Goal: Task Accomplishment & Management: Complete application form

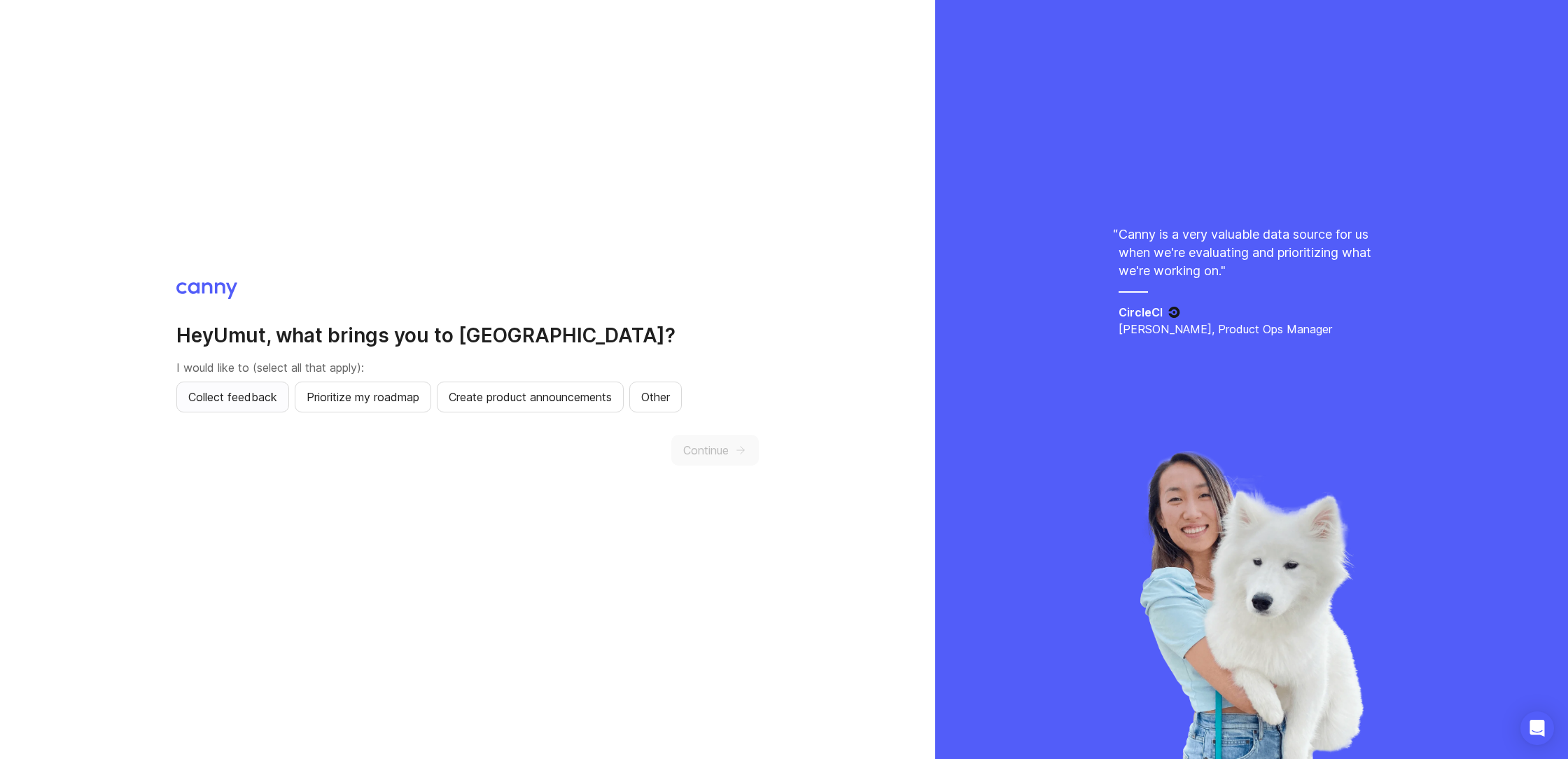
click at [217, 401] on span "Collect feedback" at bounding box center [233, 397] width 89 height 16
click at [358, 398] on span "Prioritize my roadmap" at bounding box center [363, 397] width 113 height 16
click at [495, 399] on span "Create product announcements" at bounding box center [531, 397] width 163 height 16
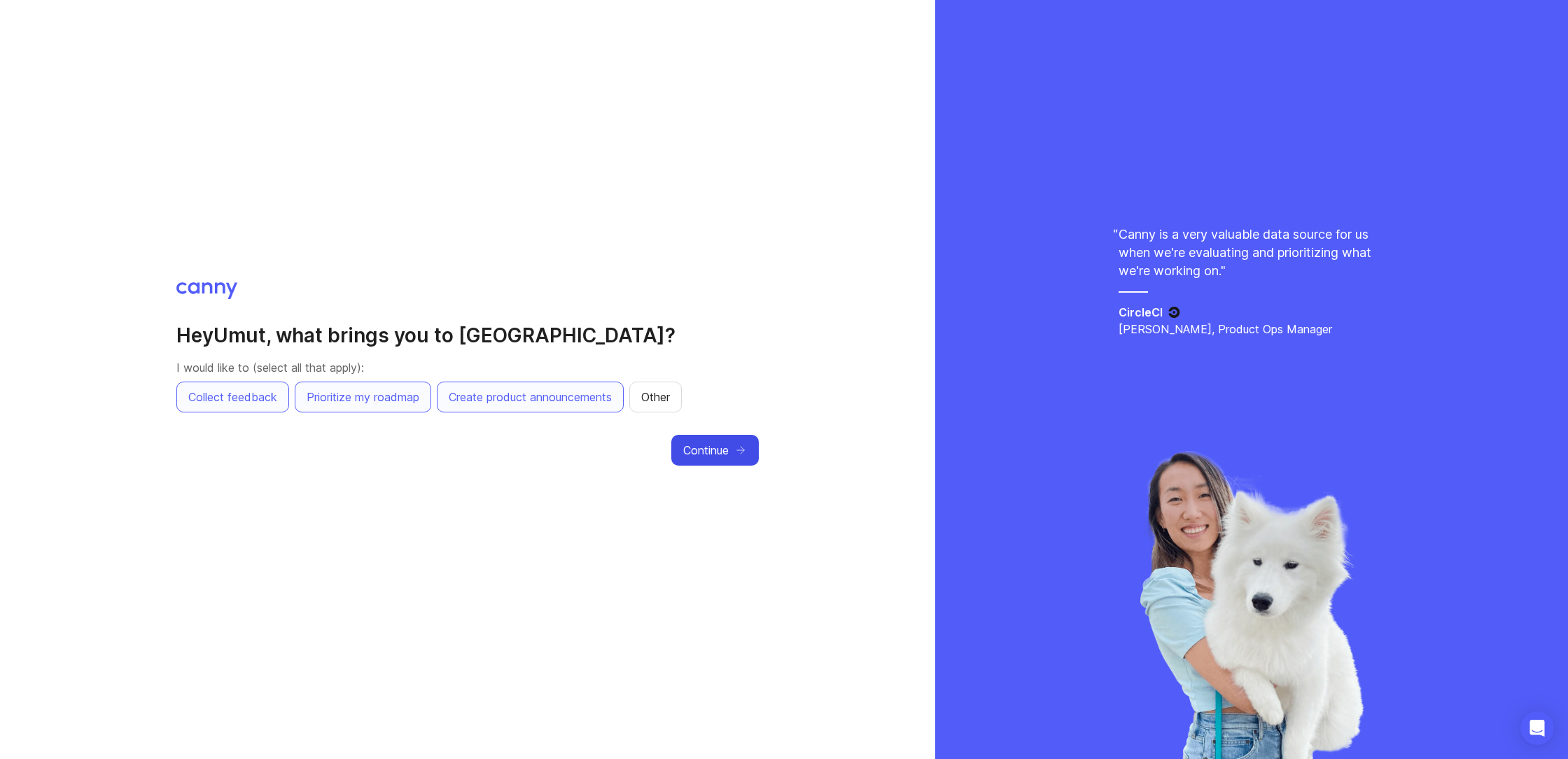
click at [737, 458] on button "Continue" at bounding box center [715, 450] width 87 height 30
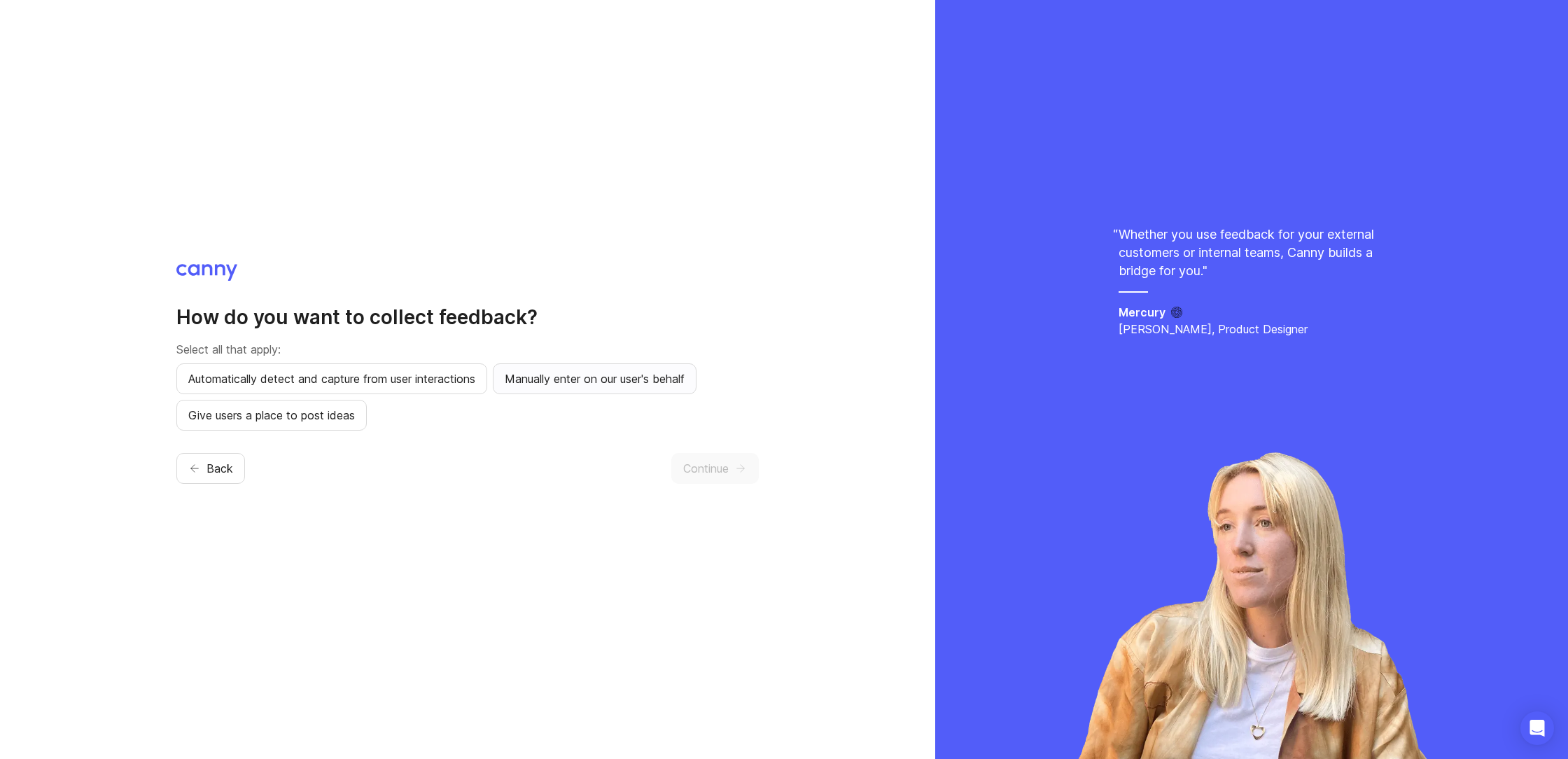
click at [568, 384] on span "Manually enter on our user's behalf" at bounding box center [595, 378] width 180 height 16
click at [311, 422] on span "Give users a place to post ideas" at bounding box center [272, 415] width 166 height 16
click at [728, 471] on button "Continue" at bounding box center [715, 468] width 87 height 30
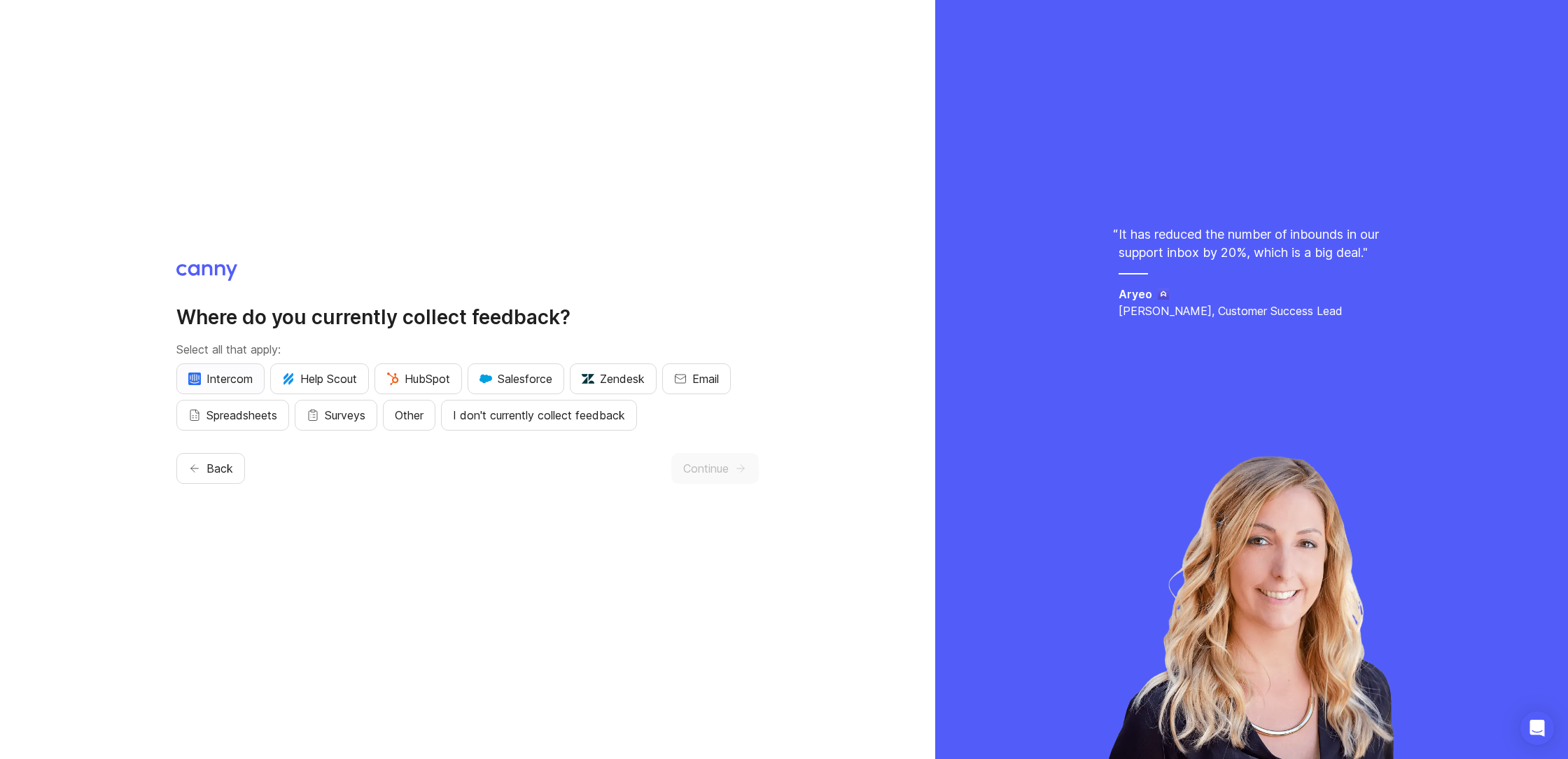
click at [233, 385] on span "Intercom" at bounding box center [221, 378] width 64 height 16
click at [726, 377] on button "Email" at bounding box center [696, 378] width 68 height 30
click at [348, 417] on span "Surveys" at bounding box center [344, 415] width 40 height 16
click at [751, 482] on button "Continue" at bounding box center [715, 468] width 87 height 30
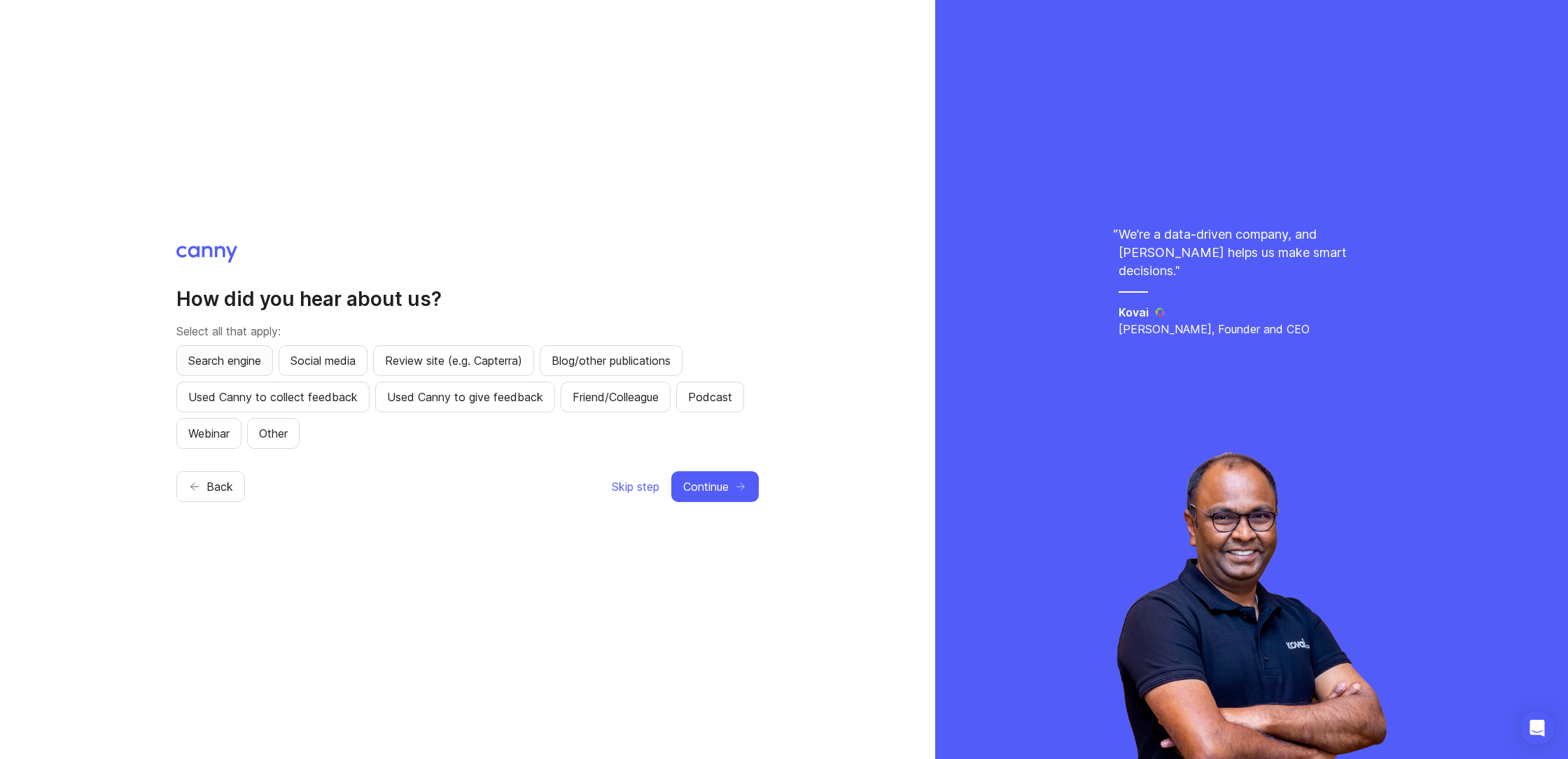
click at [240, 362] on span "Search engine" at bounding box center [225, 360] width 73 height 16
click at [720, 496] on button "Continue" at bounding box center [715, 486] width 87 height 30
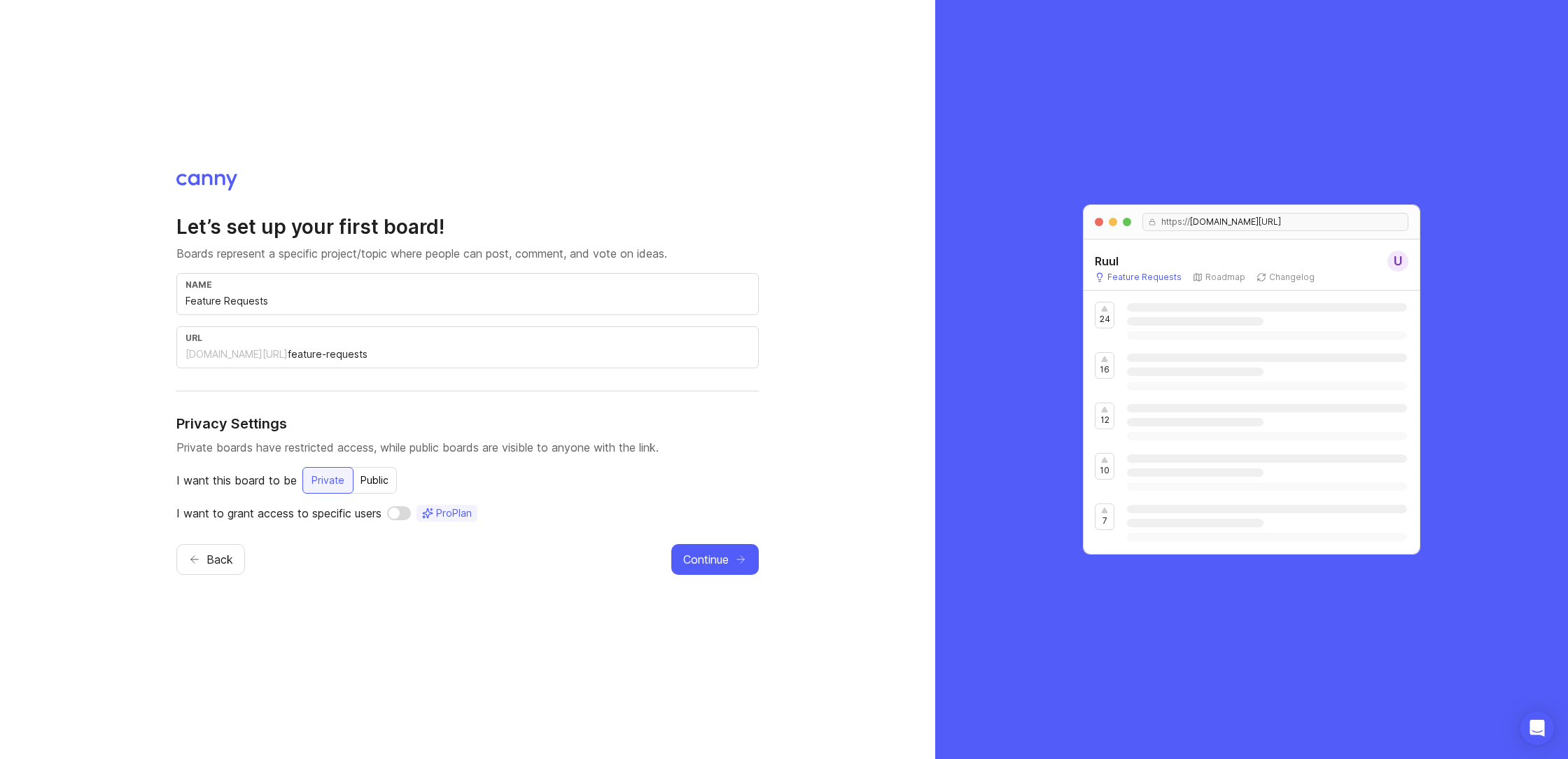
click at [245, 303] on input "Feature Requests" at bounding box center [467, 301] width 564 height 16
click at [264, 248] on p "Boards represent a specific project/topic where people can post, comment, and v…" at bounding box center [467, 253] width 583 height 16
click at [231, 299] on input "Feature Requests" at bounding box center [467, 301] width 564 height 16
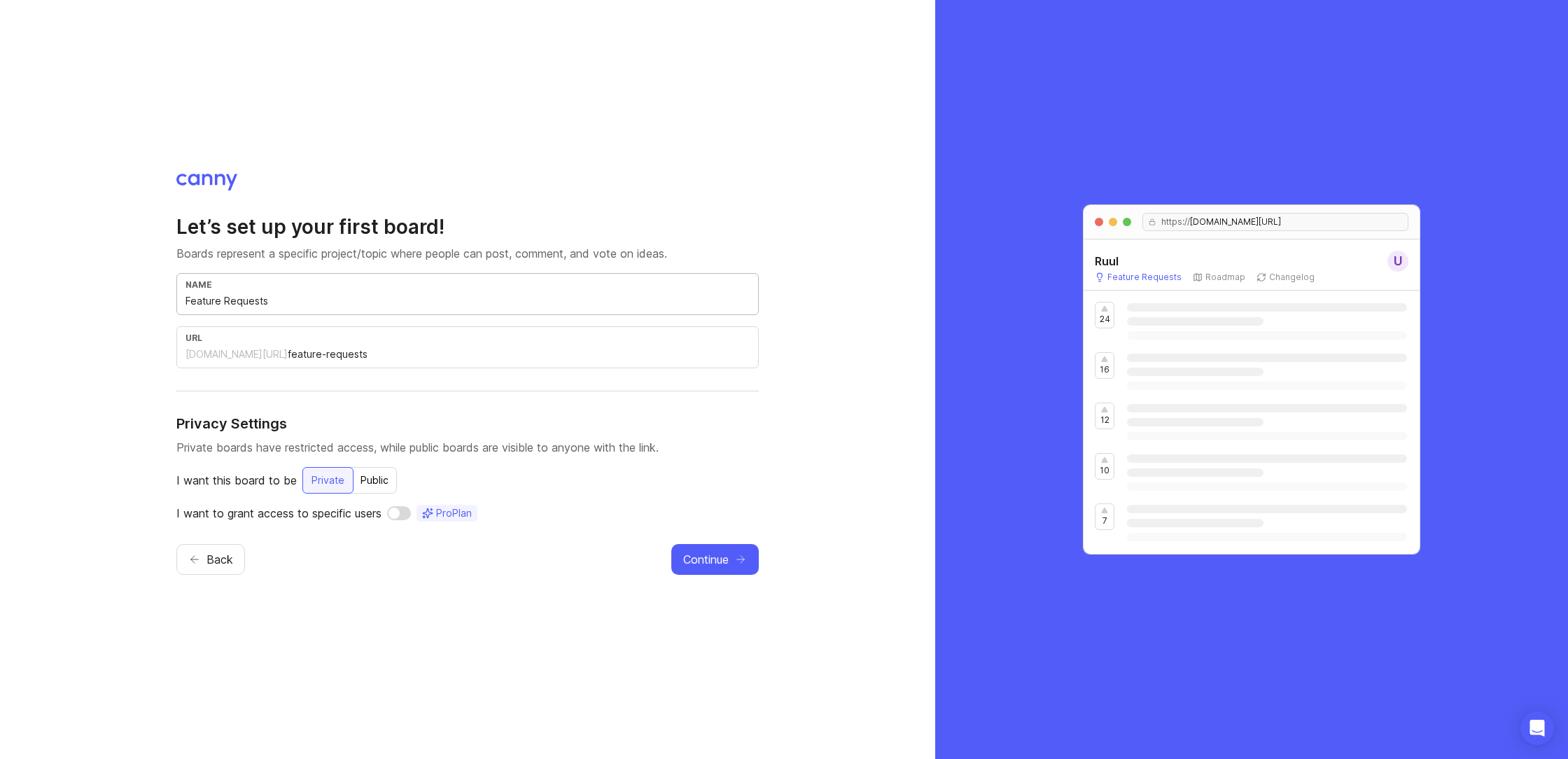
click at [231, 299] on input "Feature Requests" at bounding box center [467, 301] width 564 height 16
type input "R"
type input "r"
type input "Ru"
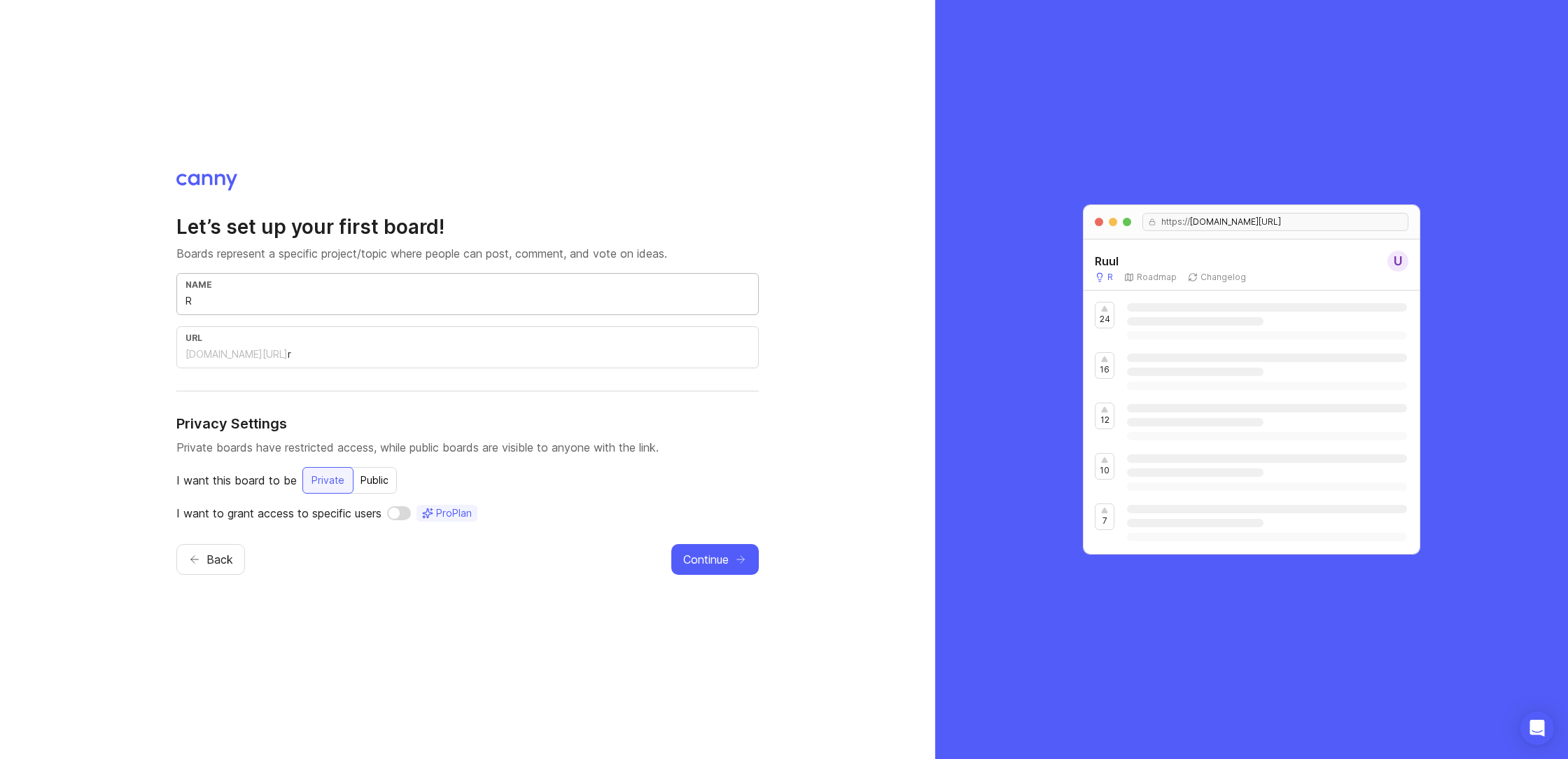
type input "ru"
type input "Ruu"
type input "ruu"
type input "Ruul"
type input "ruul"
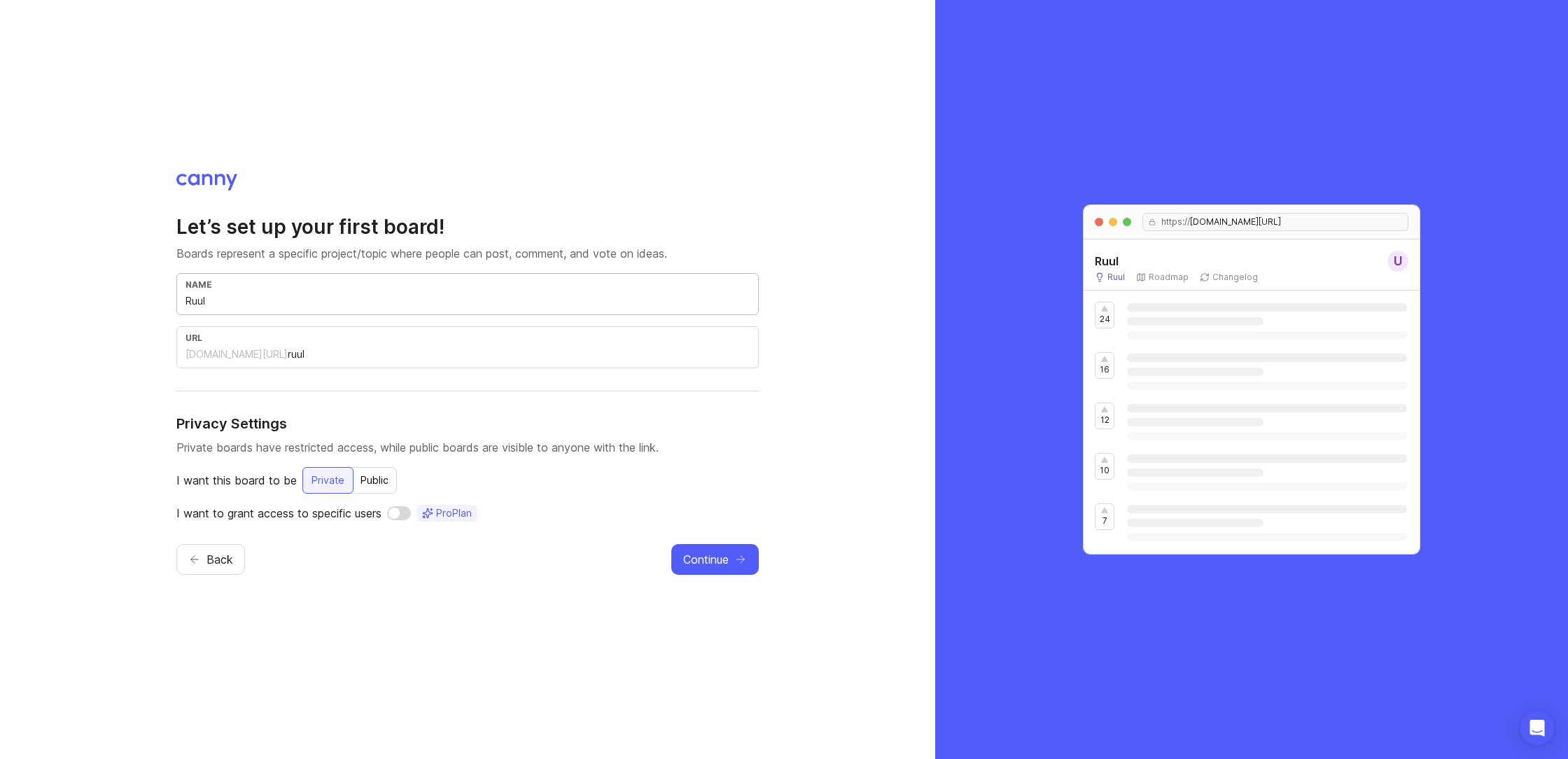
type input "Ruul R"
type input "ruul-r"
type input "Ruul Rp"
type input "ruul-rp"
type input "Ruul R"
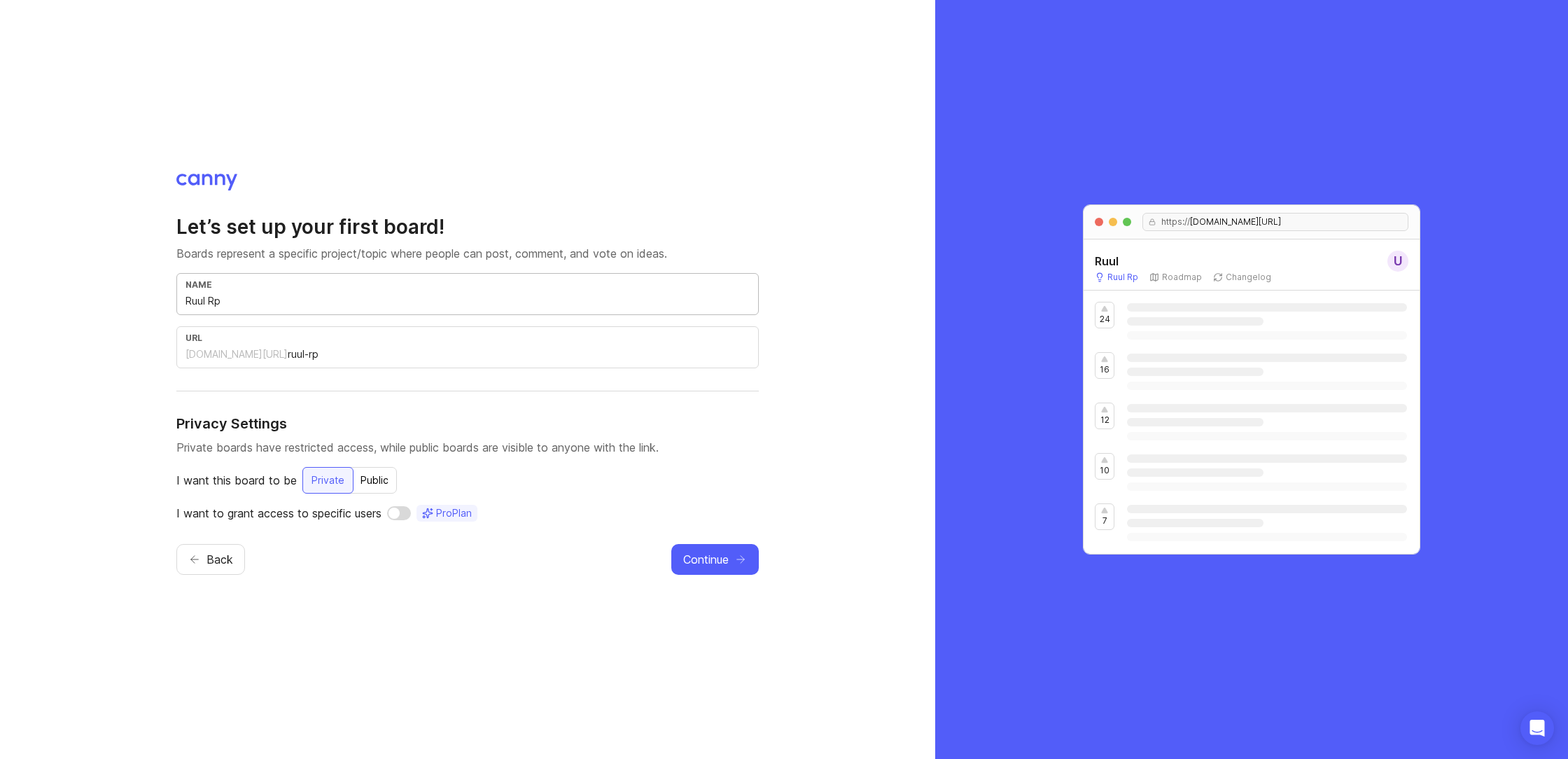
type input "ruul-r"
type input "Ruul Ro"
type input "ruul-ro"
type input "Ruul Roa"
type input "ruul-roa"
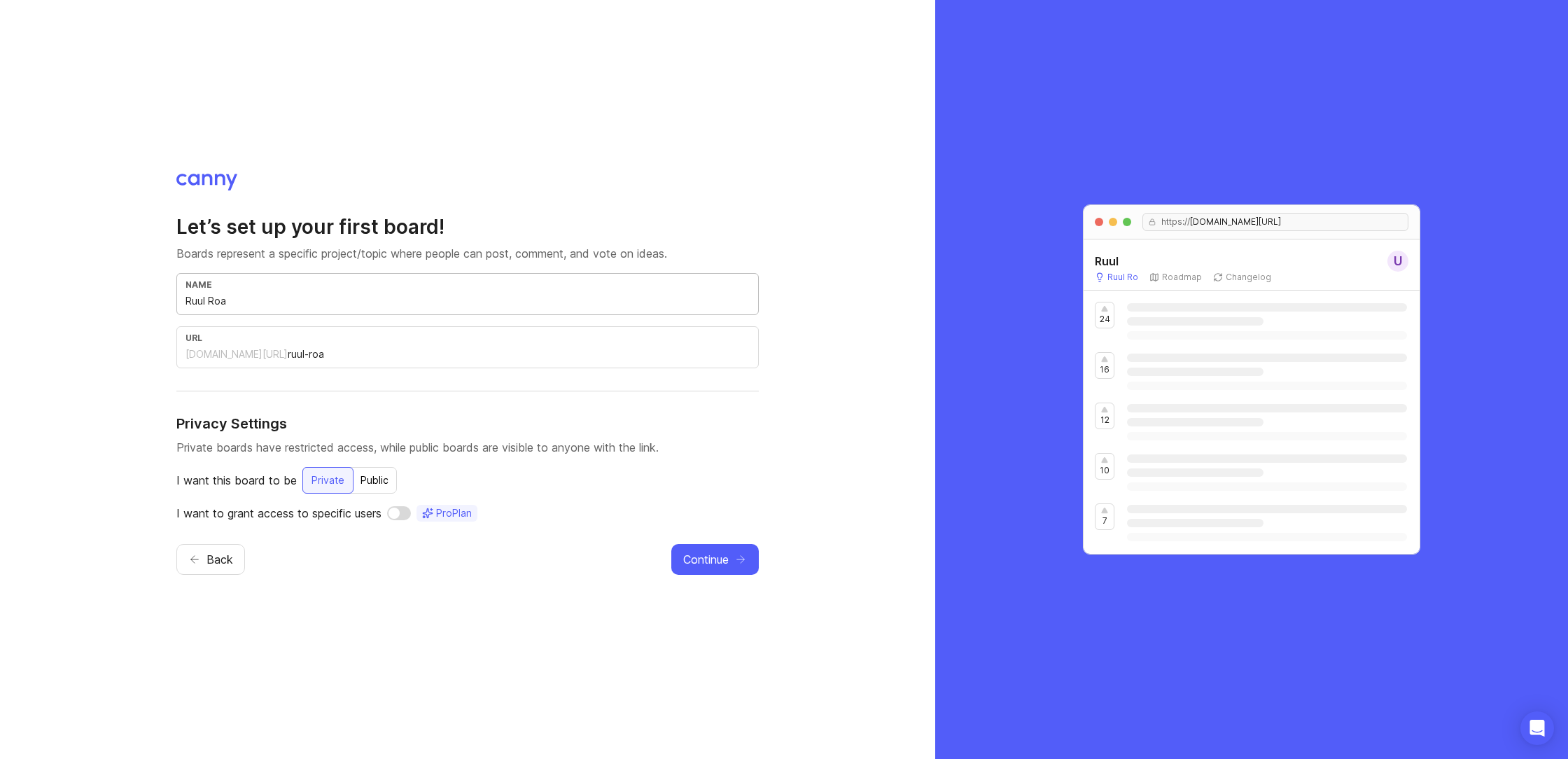
type input "[GEOGRAPHIC_DATA]"
type input "ruul-road"
type input "Ruul Road M"
type input "ruul-road-m"
type input "Ruul Road Ma"
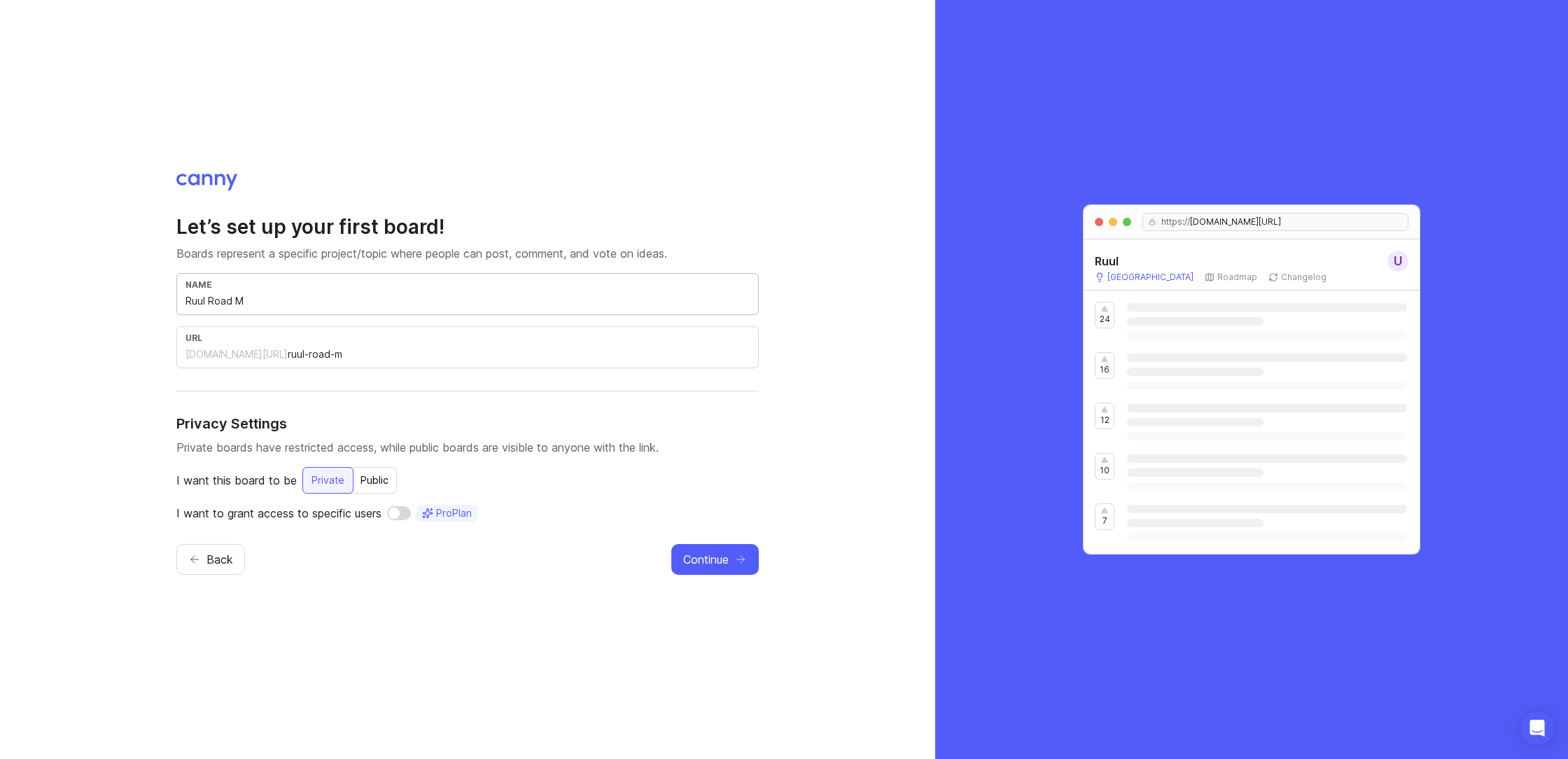
type input "ruul-road-[GEOGRAPHIC_DATA]"
type input "Ruul Road Map"
type input "ruul-road-map"
type input "Ruul Road Map"
click at [381, 484] on div "Public" at bounding box center [374, 480] width 44 height 26
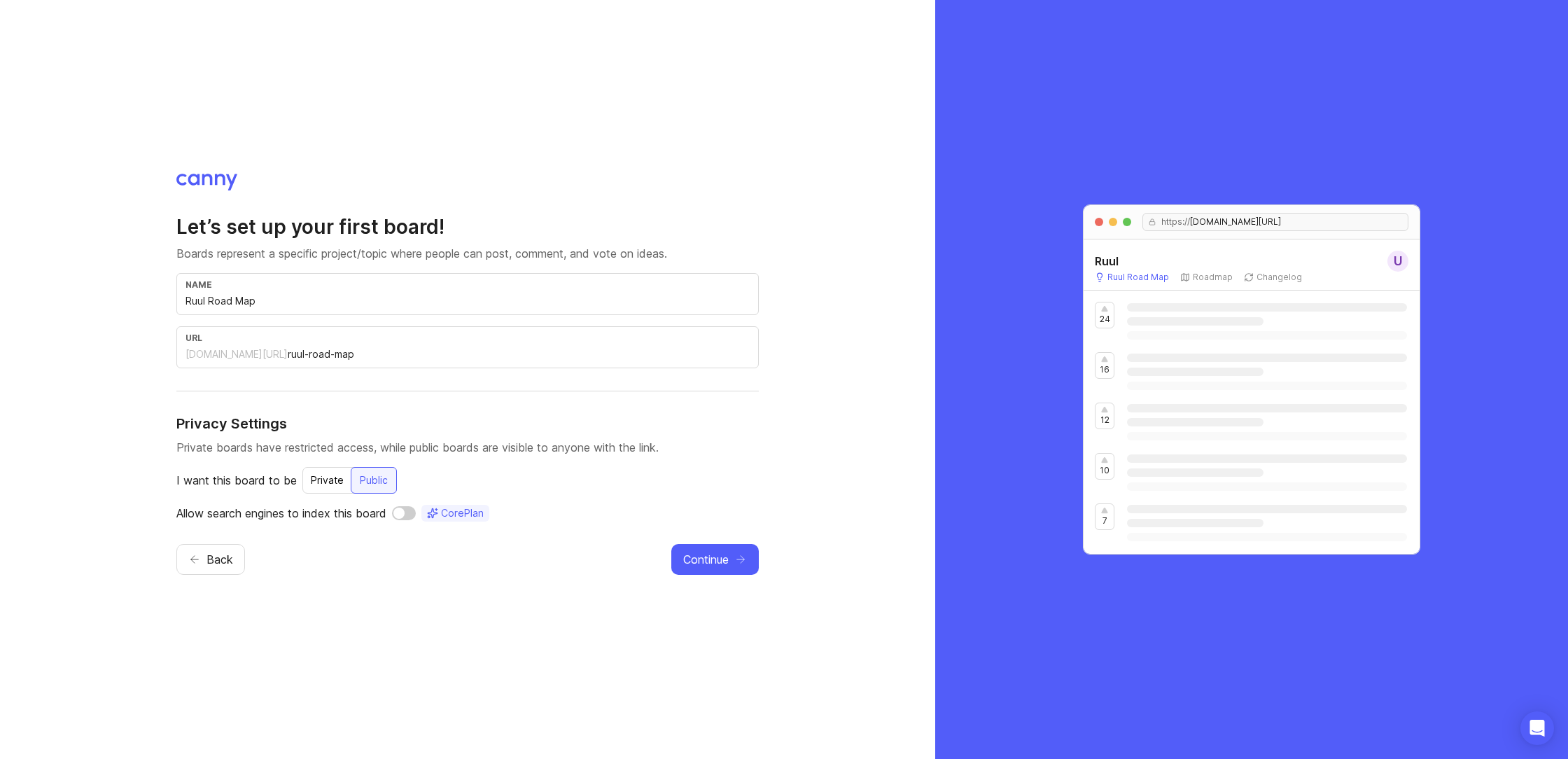
click at [407, 514] on input "checkbox" at bounding box center [404, 513] width 24 height 14
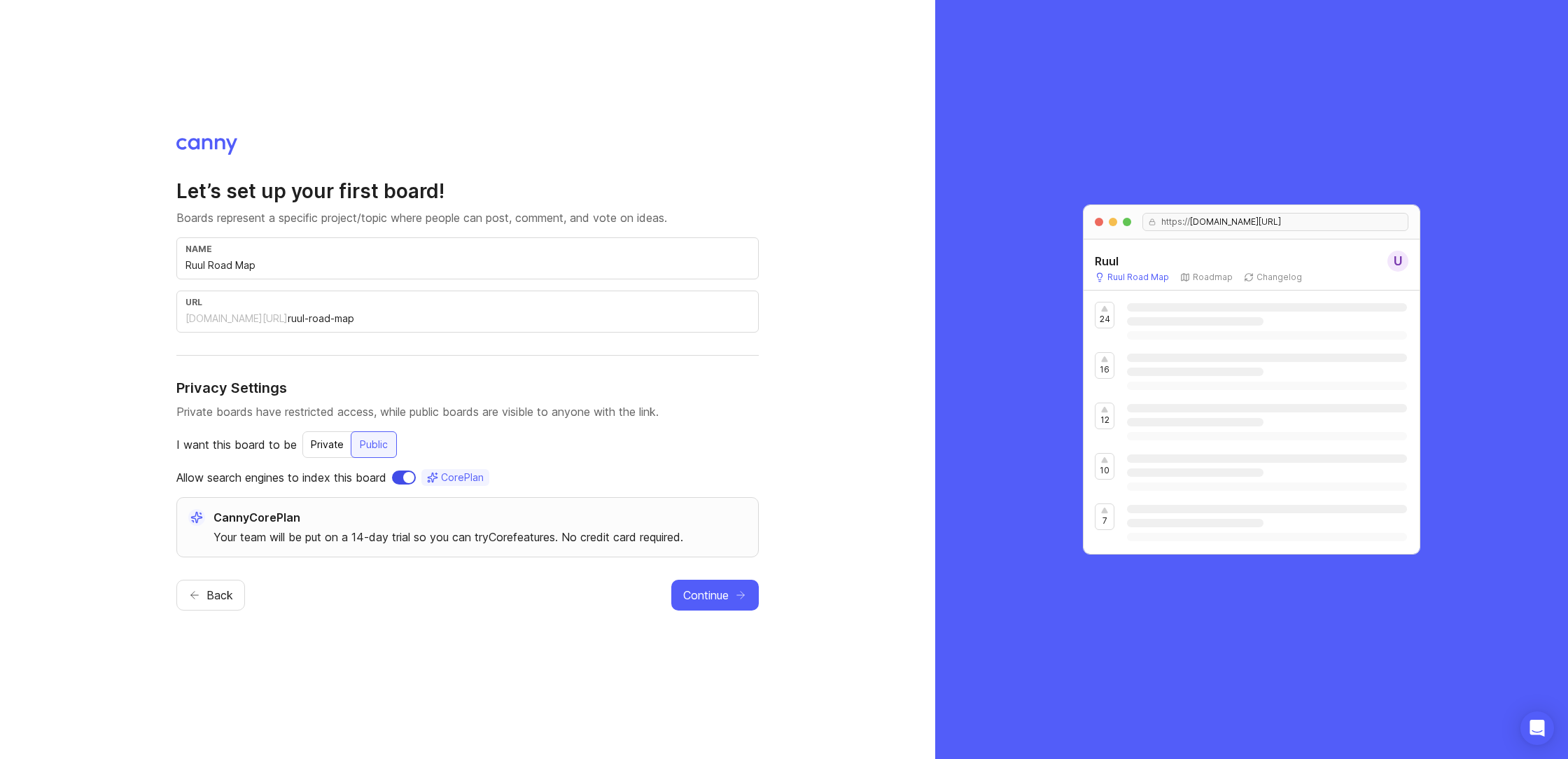
click at [408, 477] on input "checkbox" at bounding box center [404, 477] width 24 height 14
checkbox input "false"
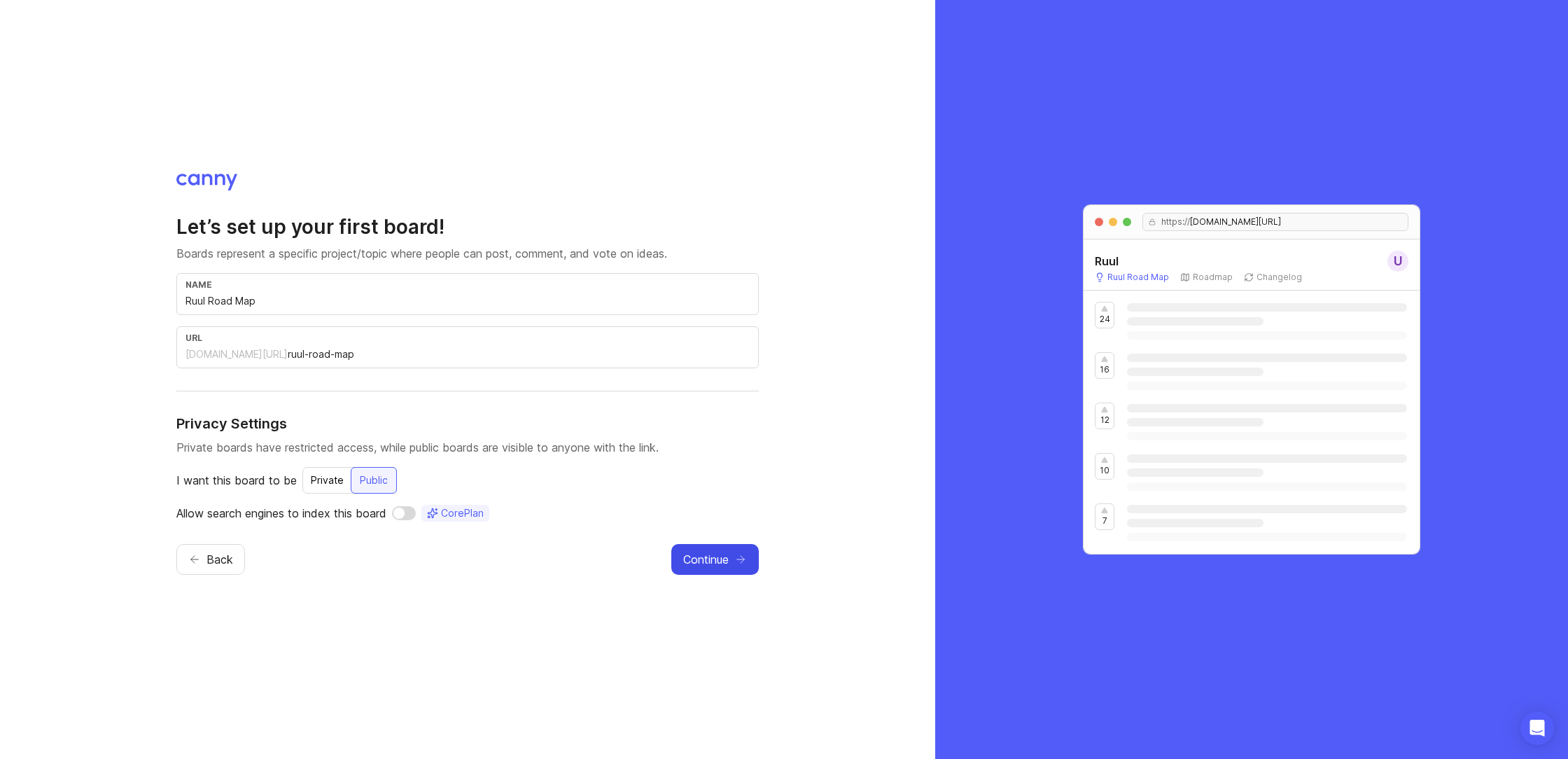
click at [712, 561] on span "Continue" at bounding box center [705, 560] width 45 height 16
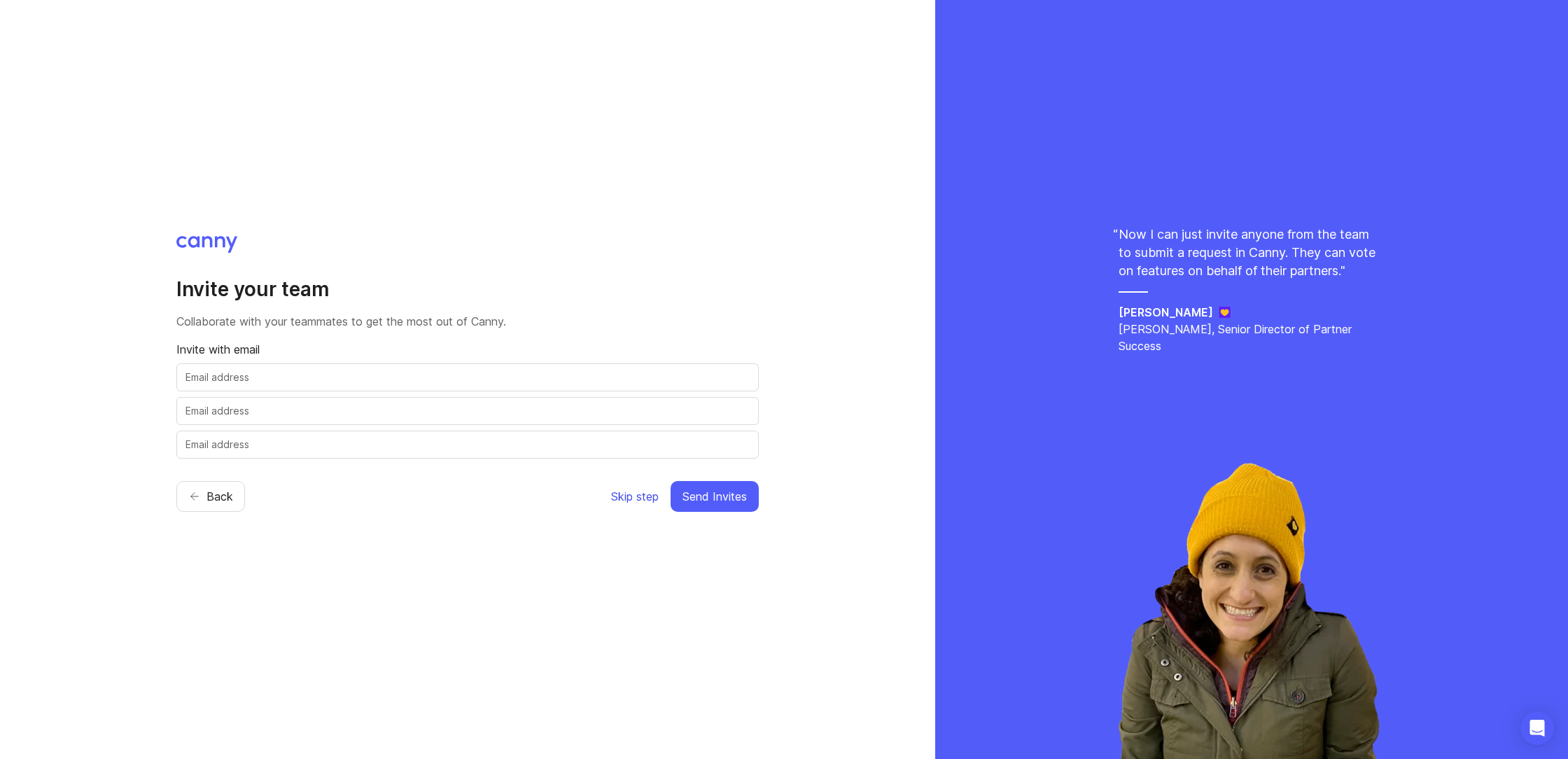
click at [633, 504] on span "Skip step" at bounding box center [635, 496] width 48 height 16
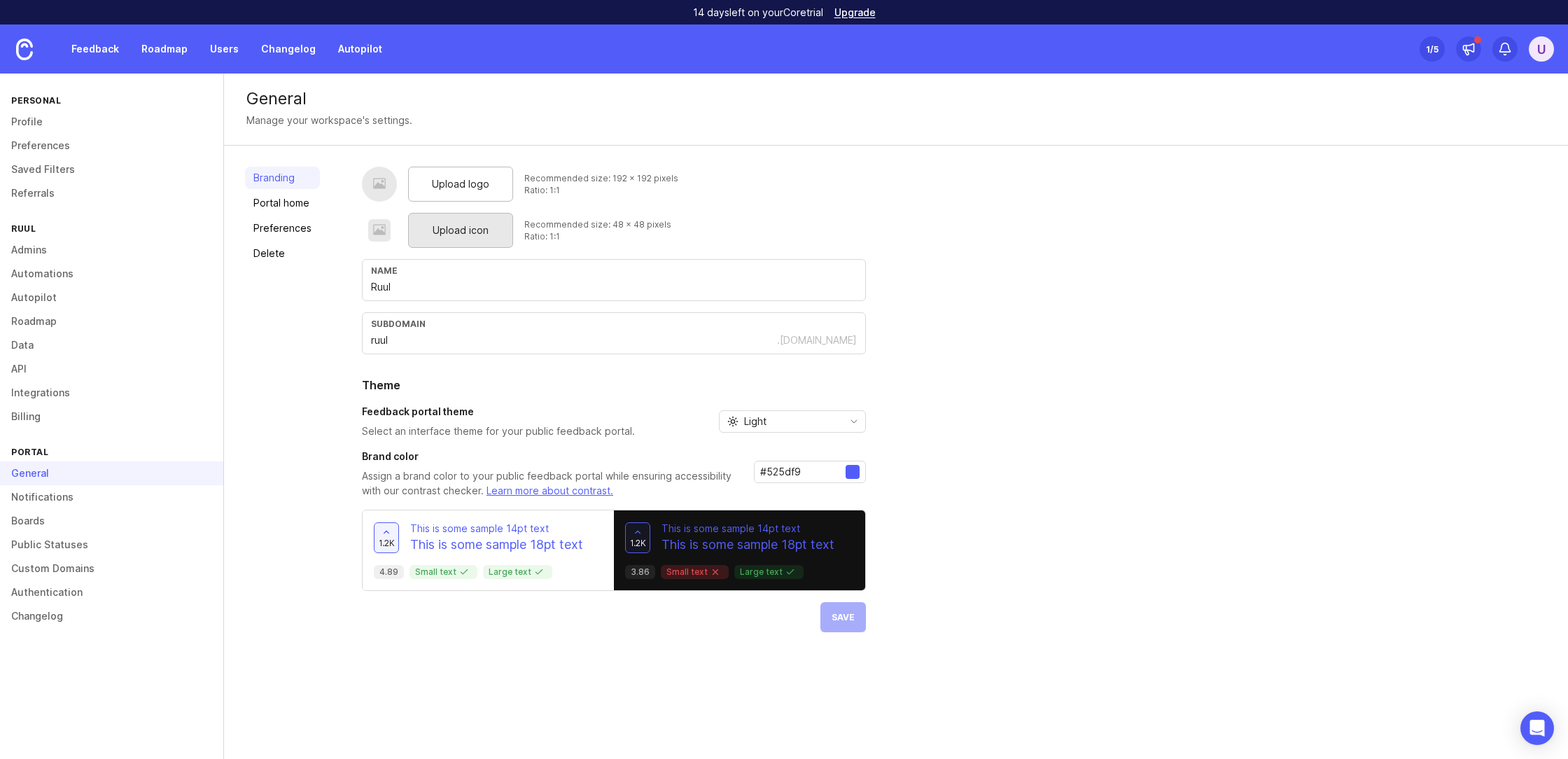
click at [480, 235] on span "Upload icon" at bounding box center [461, 230] width 56 height 16
click at [475, 231] on span "Upload icon" at bounding box center [461, 230] width 56 height 16
